Goal: Transaction & Acquisition: Obtain resource

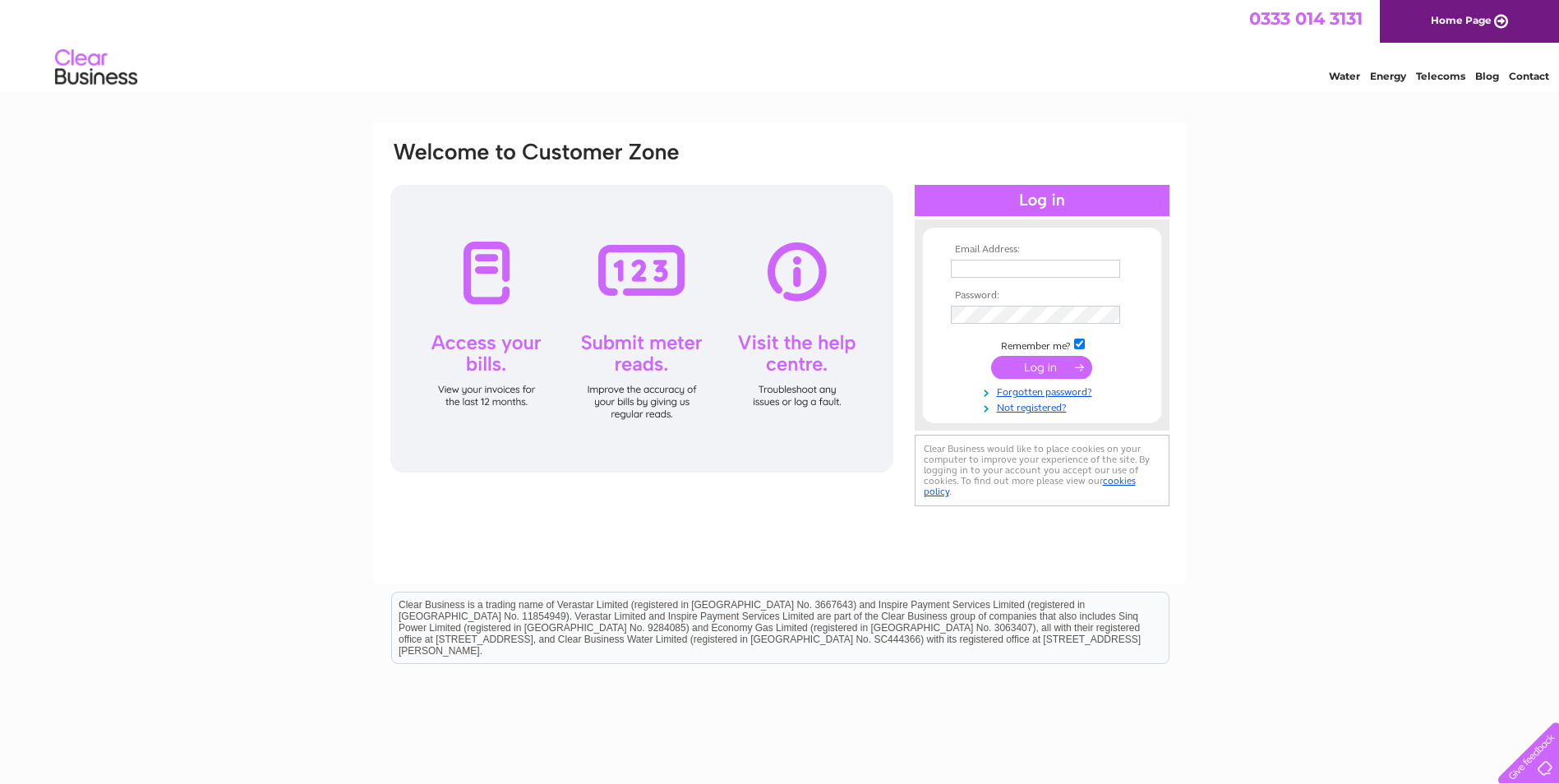
type input "dcfltd@btconnect.com"
click at [1052, 368] on input "submit" at bounding box center [1041, 367] width 101 height 23
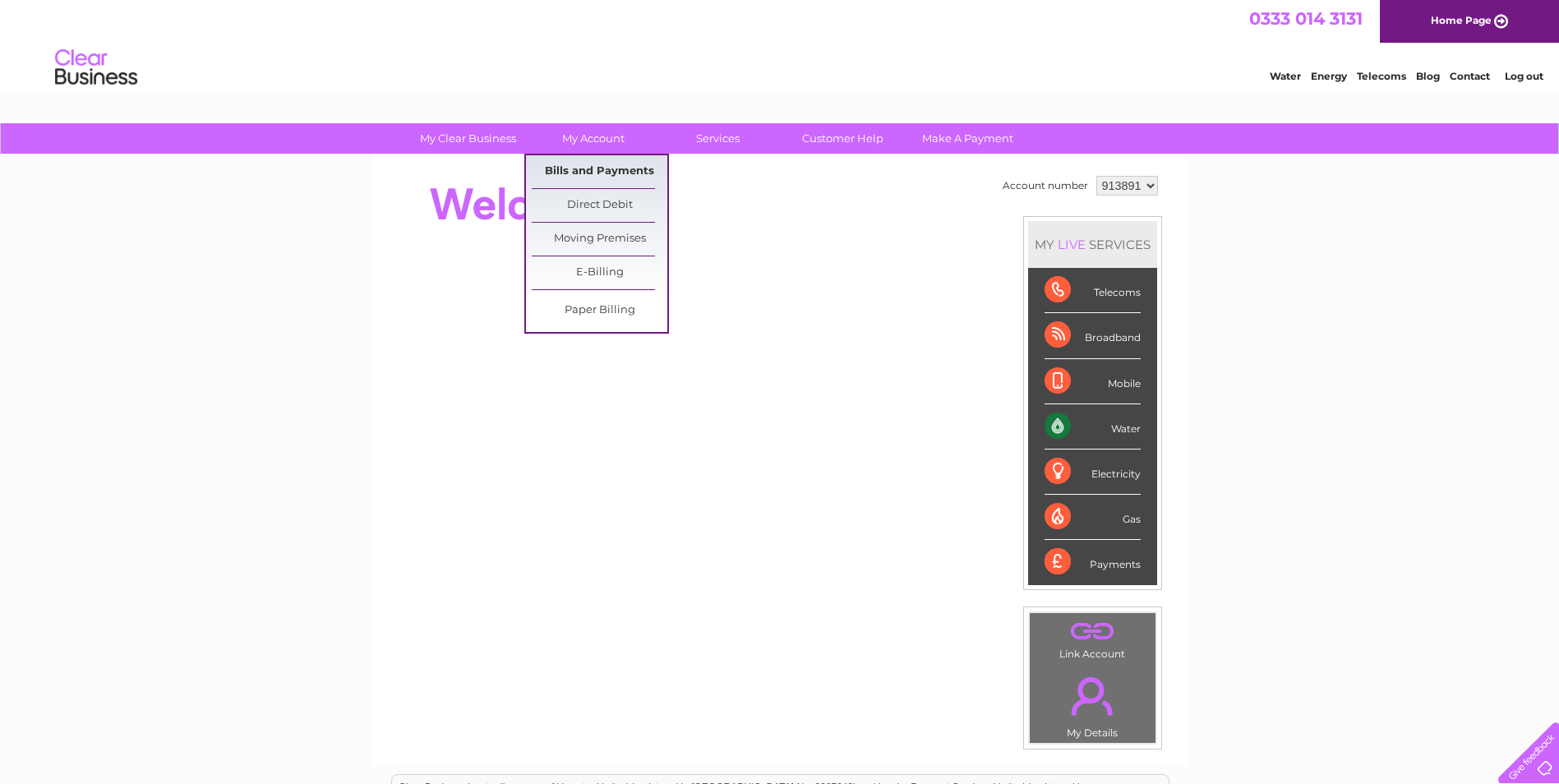
click at [595, 173] on link "Bills and Payments" at bounding box center [599, 171] width 136 height 32
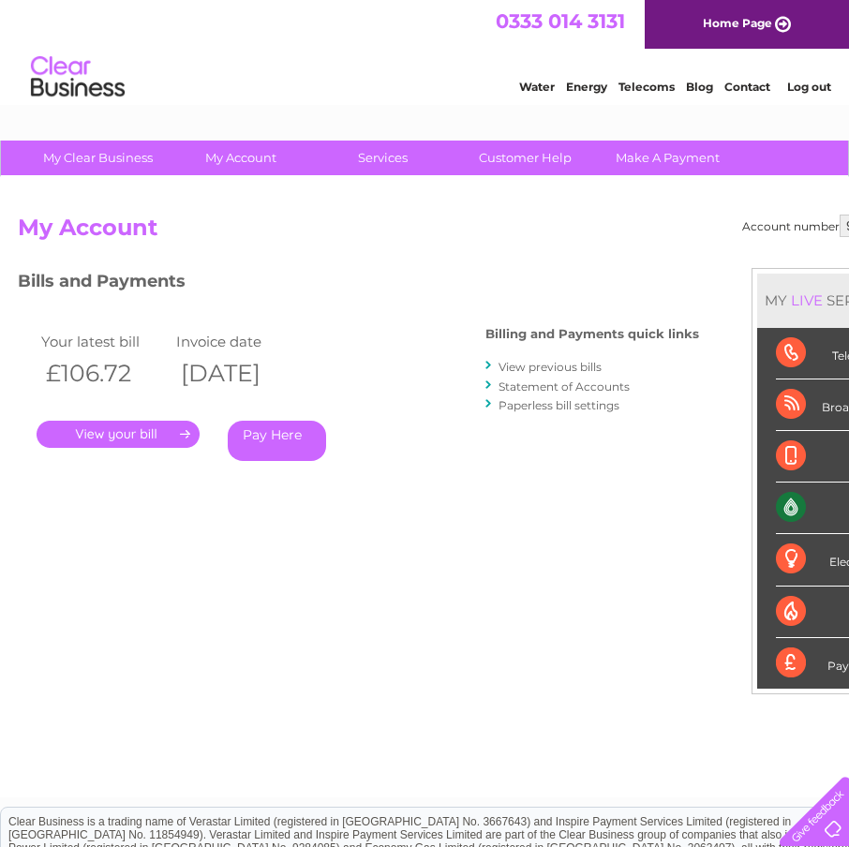
click at [168, 439] on link "." at bounding box center [118, 434] width 163 height 27
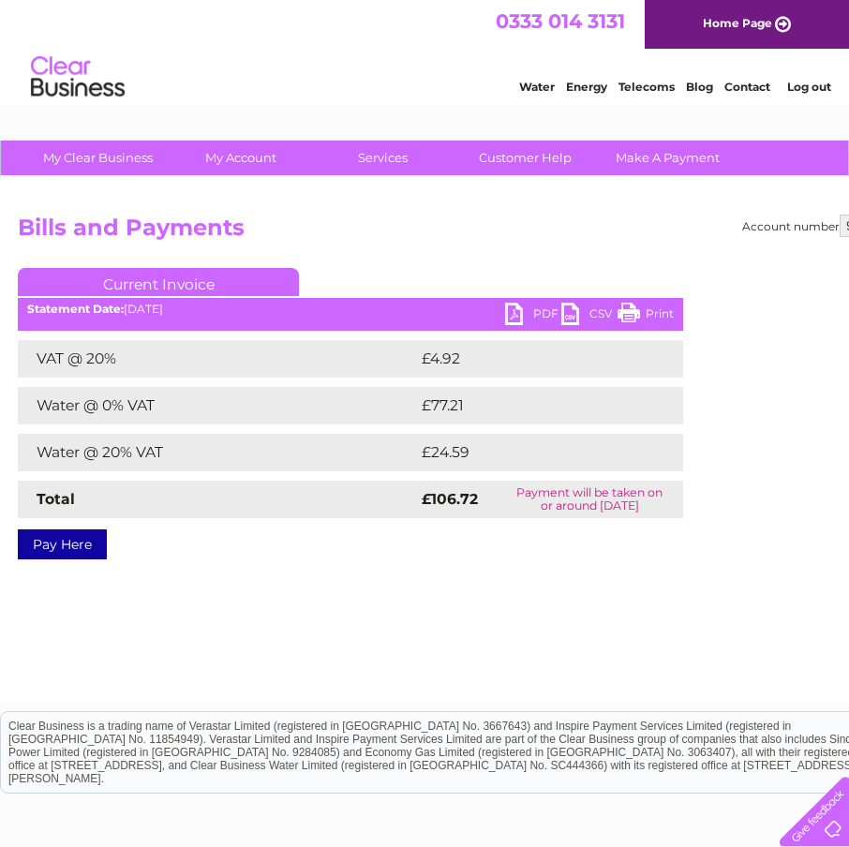
click at [544, 310] on link "PDF" at bounding box center [533, 316] width 56 height 27
